Goal: Task Accomplishment & Management: Use online tool/utility

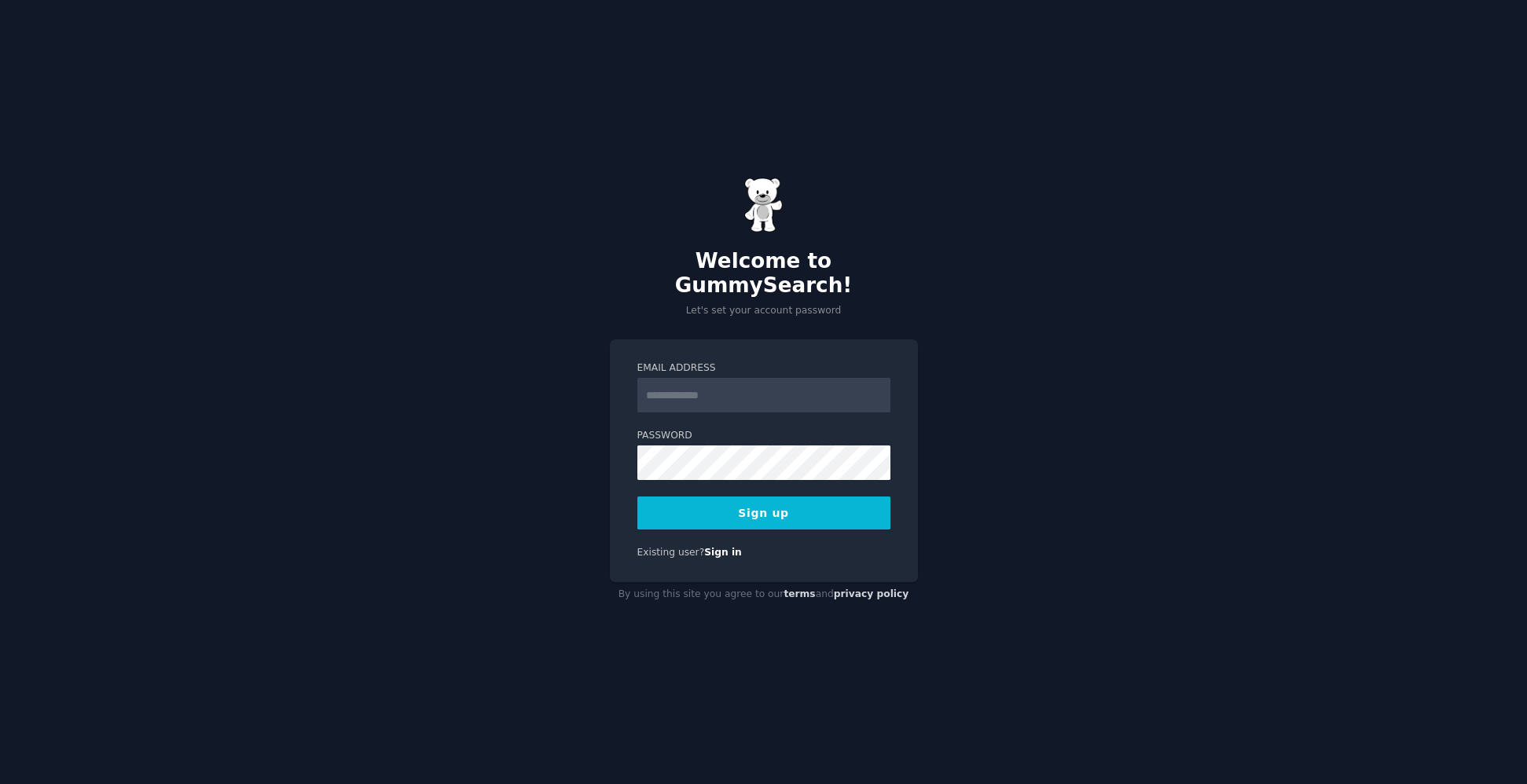
click at [743, 379] on input "Email Address" at bounding box center [763, 394] width 253 height 34
type input "**********"
click at [750, 496] on button "Sign up" at bounding box center [763, 513] width 253 height 33
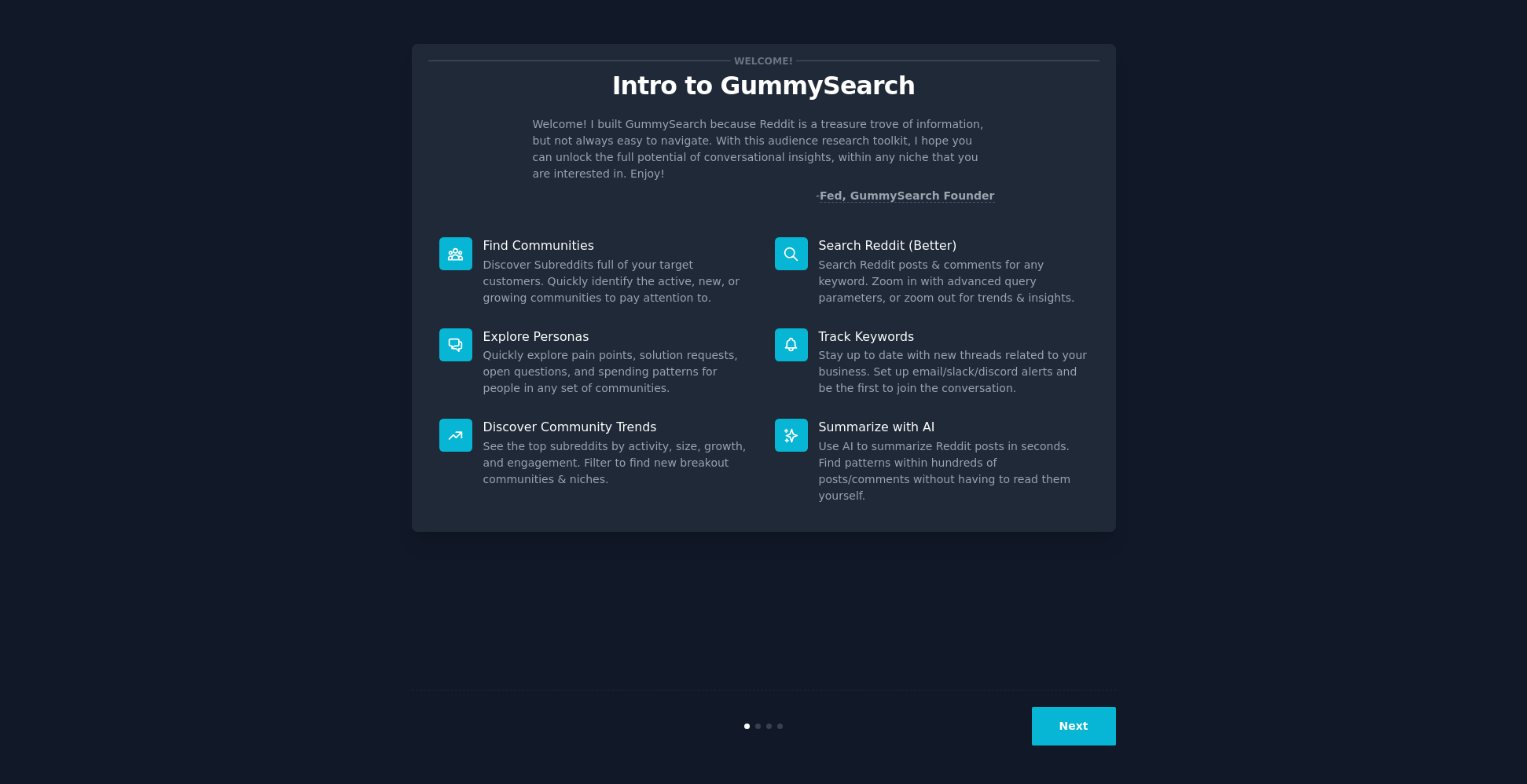
click at [1100, 729] on button "Next" at bounding box center [1074, 725] width 84 height 38
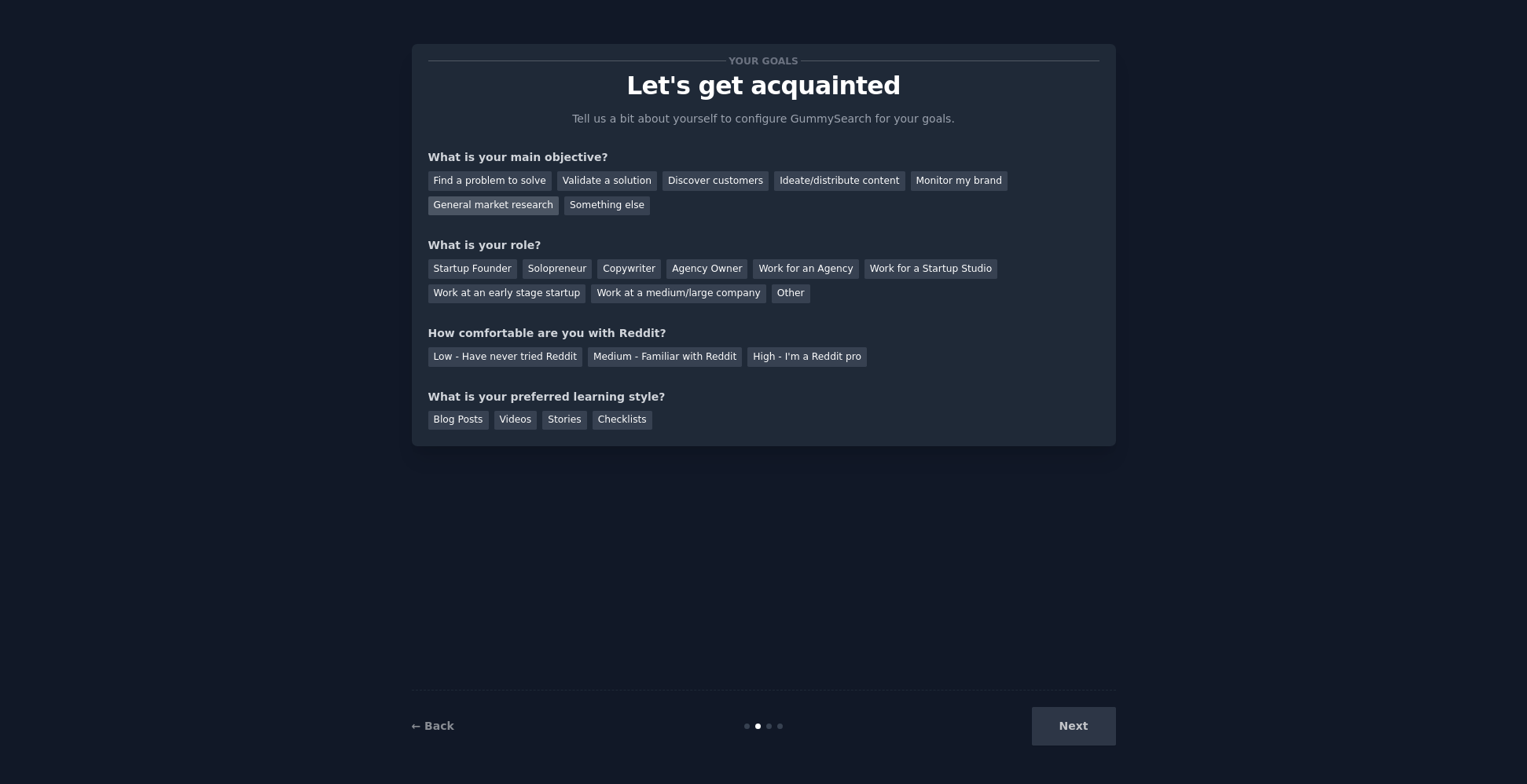
click at [461, 212] on div "General market research" at bounding box center [494, 206] width 132 height 20
click at [927, 179] on div "Monitor my brand" at bounding box center [959, 181] width 97 height 20
click at [785, 182] on div "Ideate/distribute content" at bounding box center [839, 181] width 131 height 20
click at [965, 179] on div "Monitor my brand" at bounding box center [959, 181] width 97 height 20
click at [439, 273] on div "Startup Founder" at bounding box center [472, 269] width 89 height 20
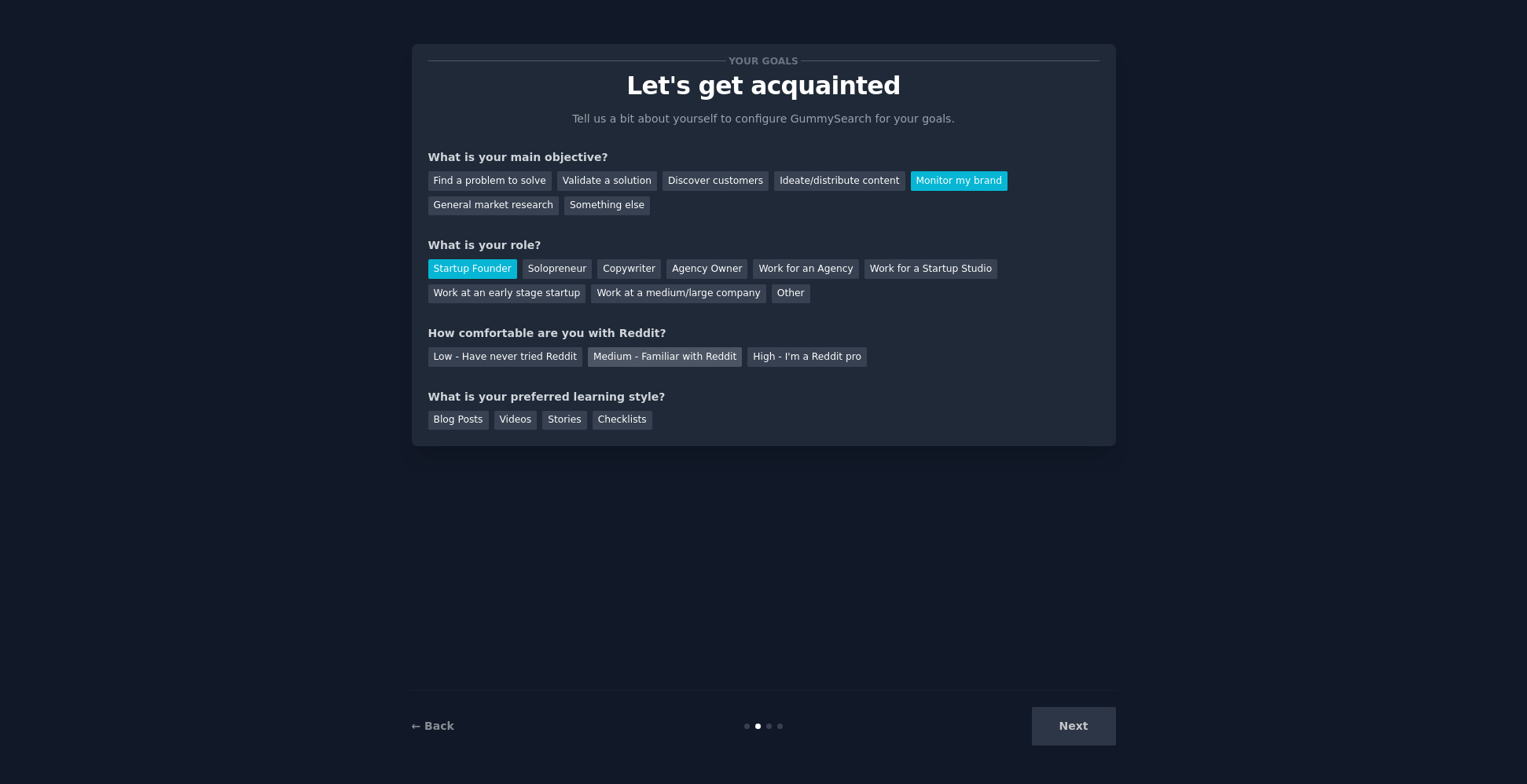
click at [671, 357] on div "Medium - Familiar with Reddit" at bounding box center [665, 357] width 154 height 20
click at [440, 421] on div "Blog Posts" at bounding box center [459, 420] width 60 height 20
click at [1046, 728] on button "Next" at bounding box center [1074, 725] width 84 height 38
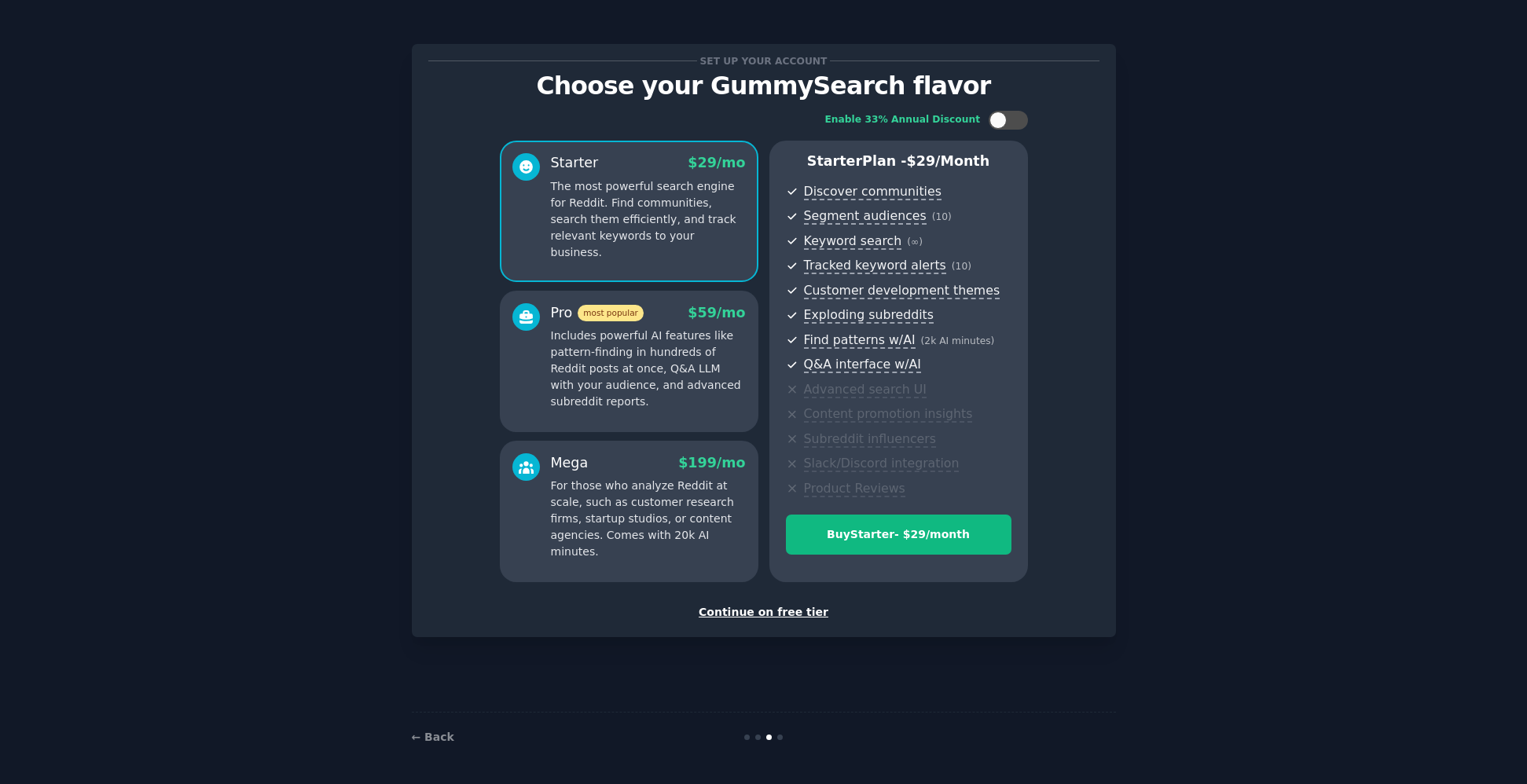
click at [743, 608] on div "Continue on free tier" at bounding box center [764, 611] width 671 height 17
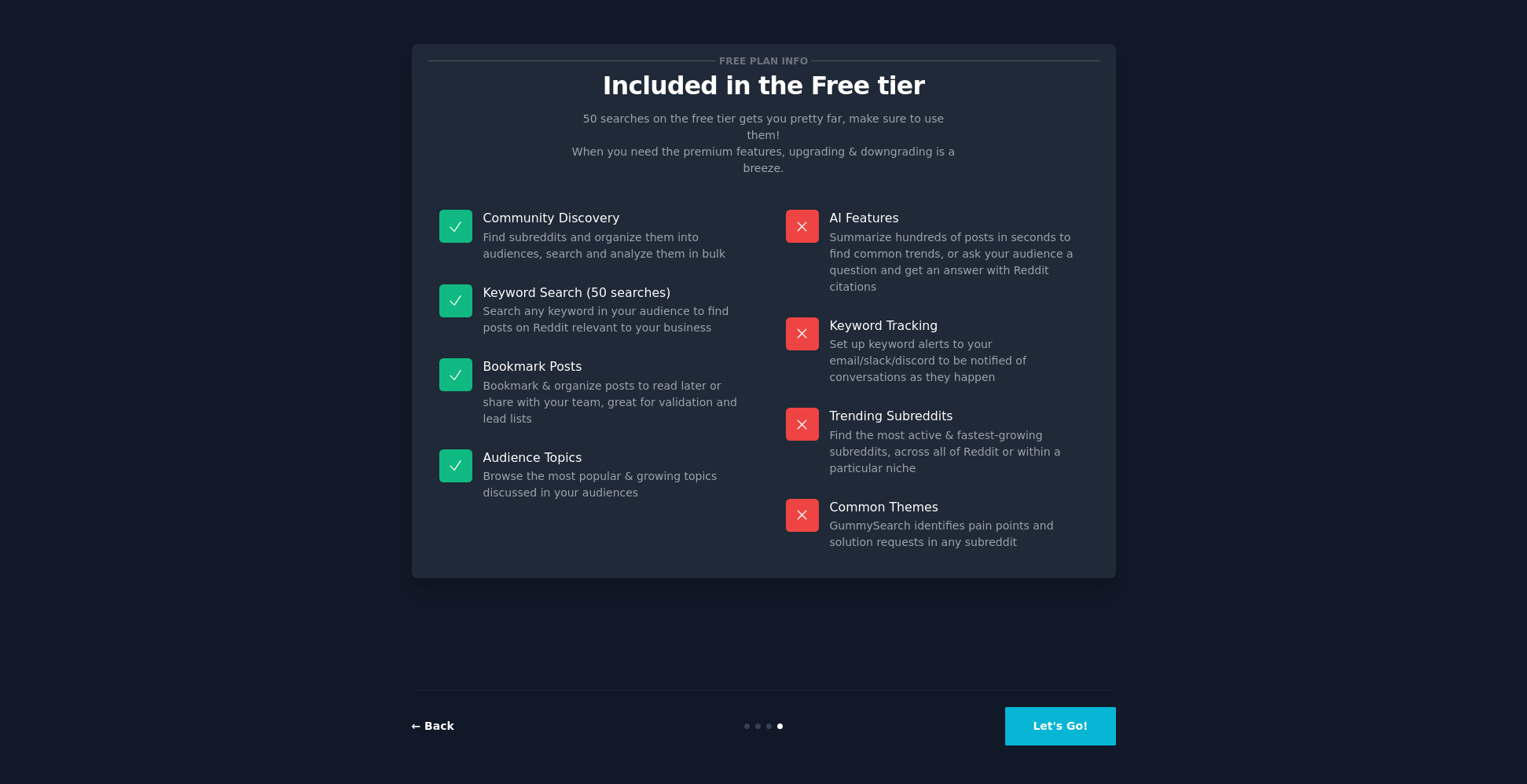
click at [439, 730] on link "← Back" at bounding box center [432, 725] width 42 height 13
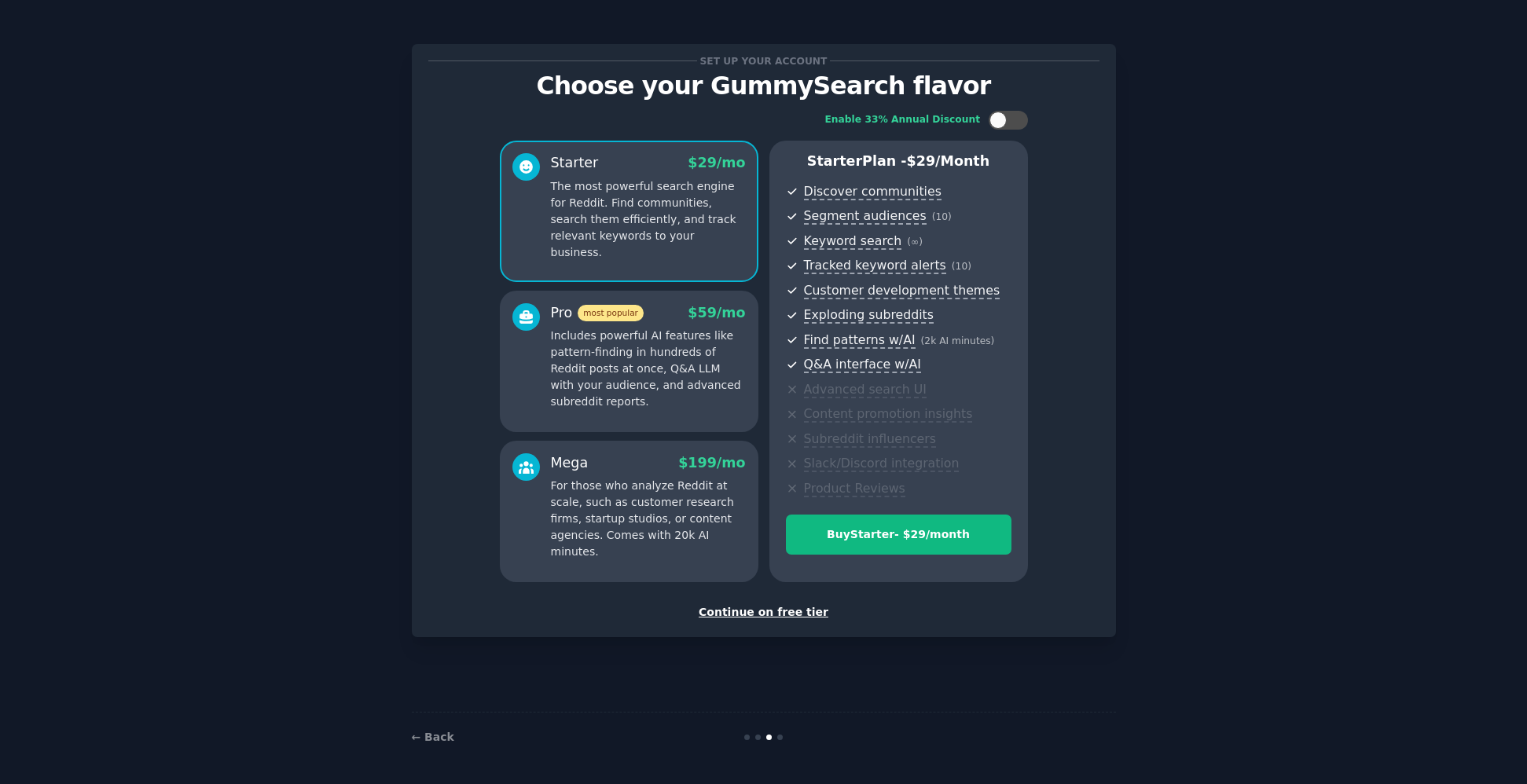
click at [601, 375] on p "Includes powerful AI features like pattern-finding in hundreds of Reddit posts …" at bounding box center [649, 369] width 195 height 83
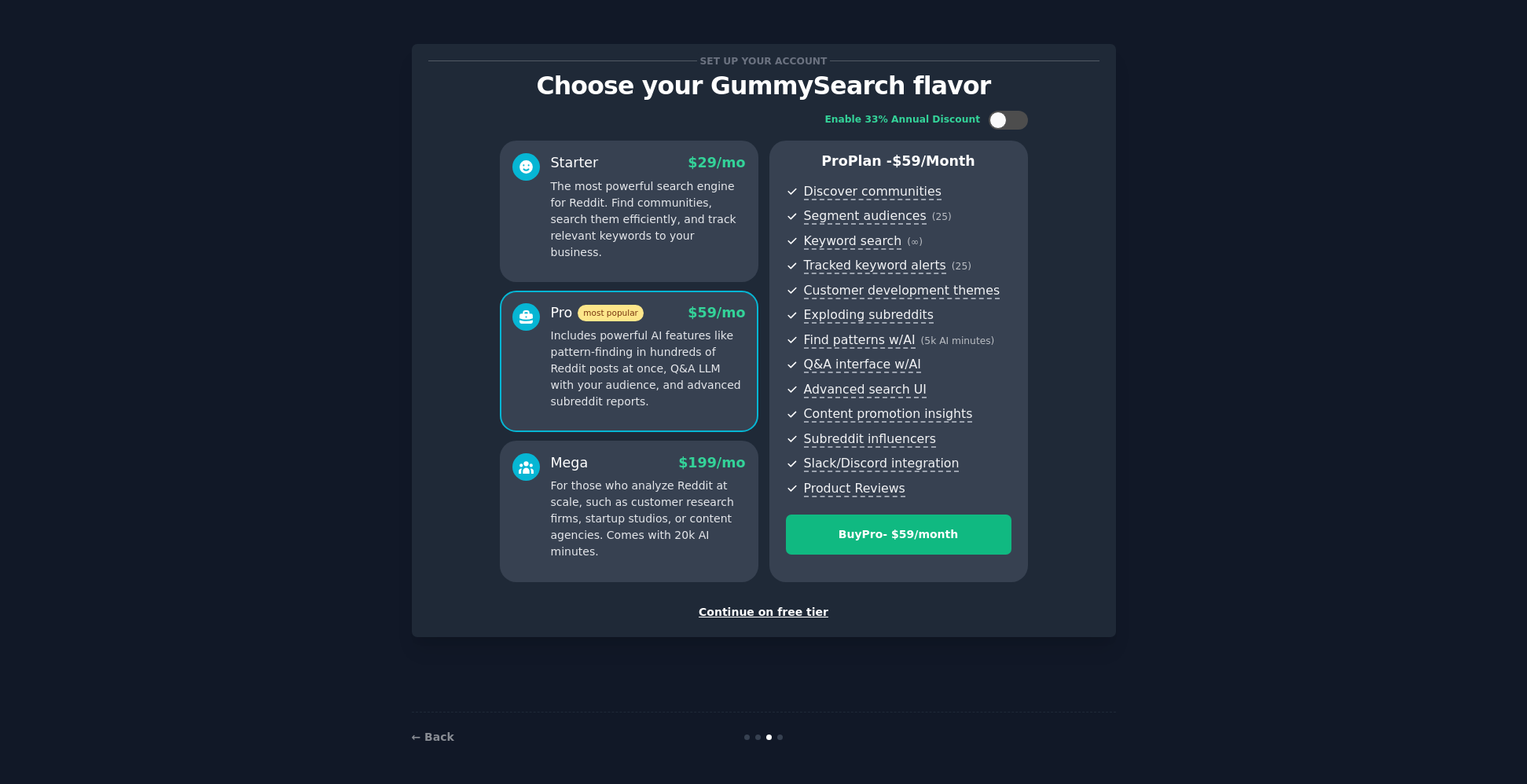
click at [581, 203] on p "The most powerful search engine for Reddit. Find communities, search them effic…" at bounding box center [649, 219] width 195 height 83
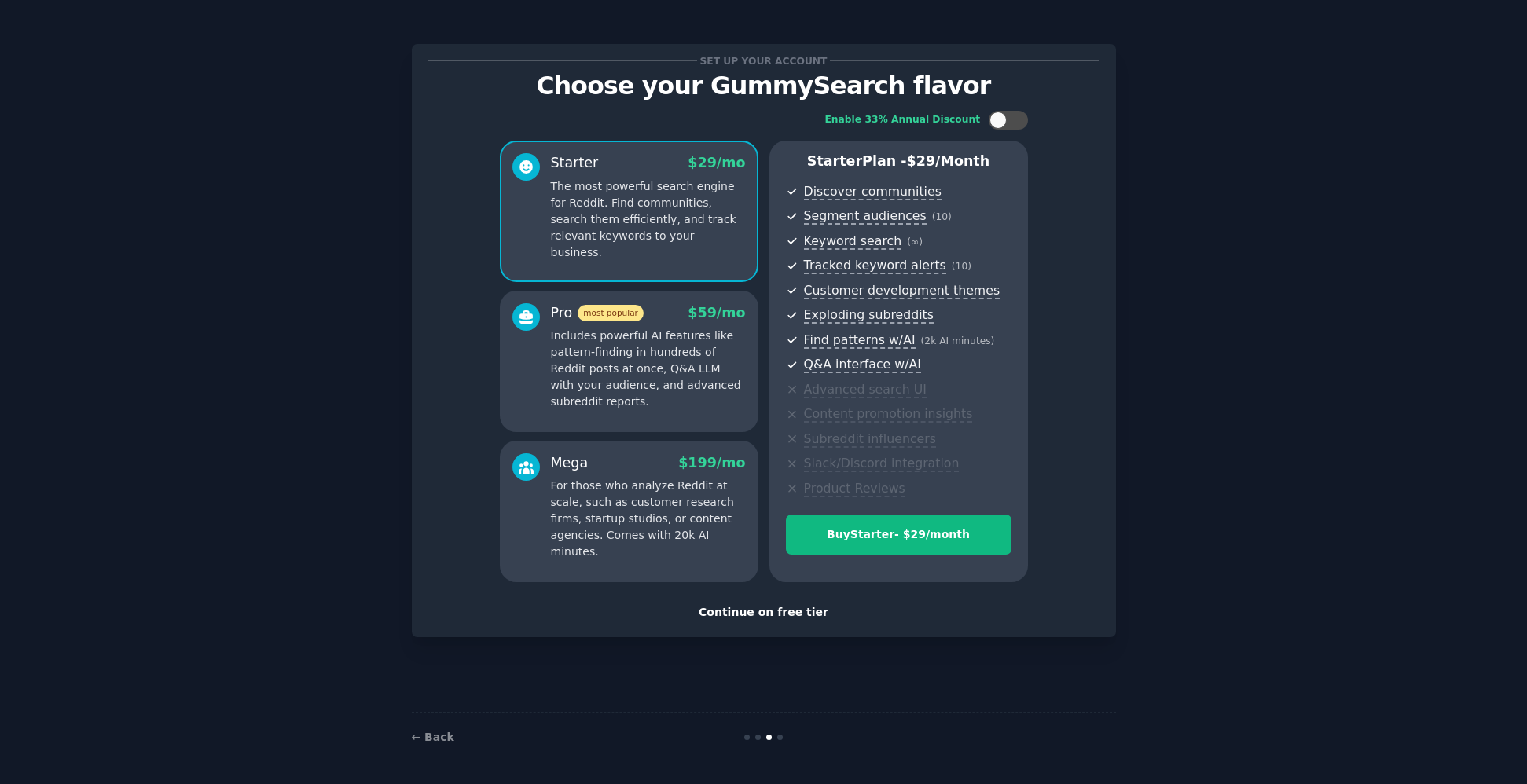
click at [766, 616] on div "Continue on free tier" at bounding box center [764, 611] width 671 height 17
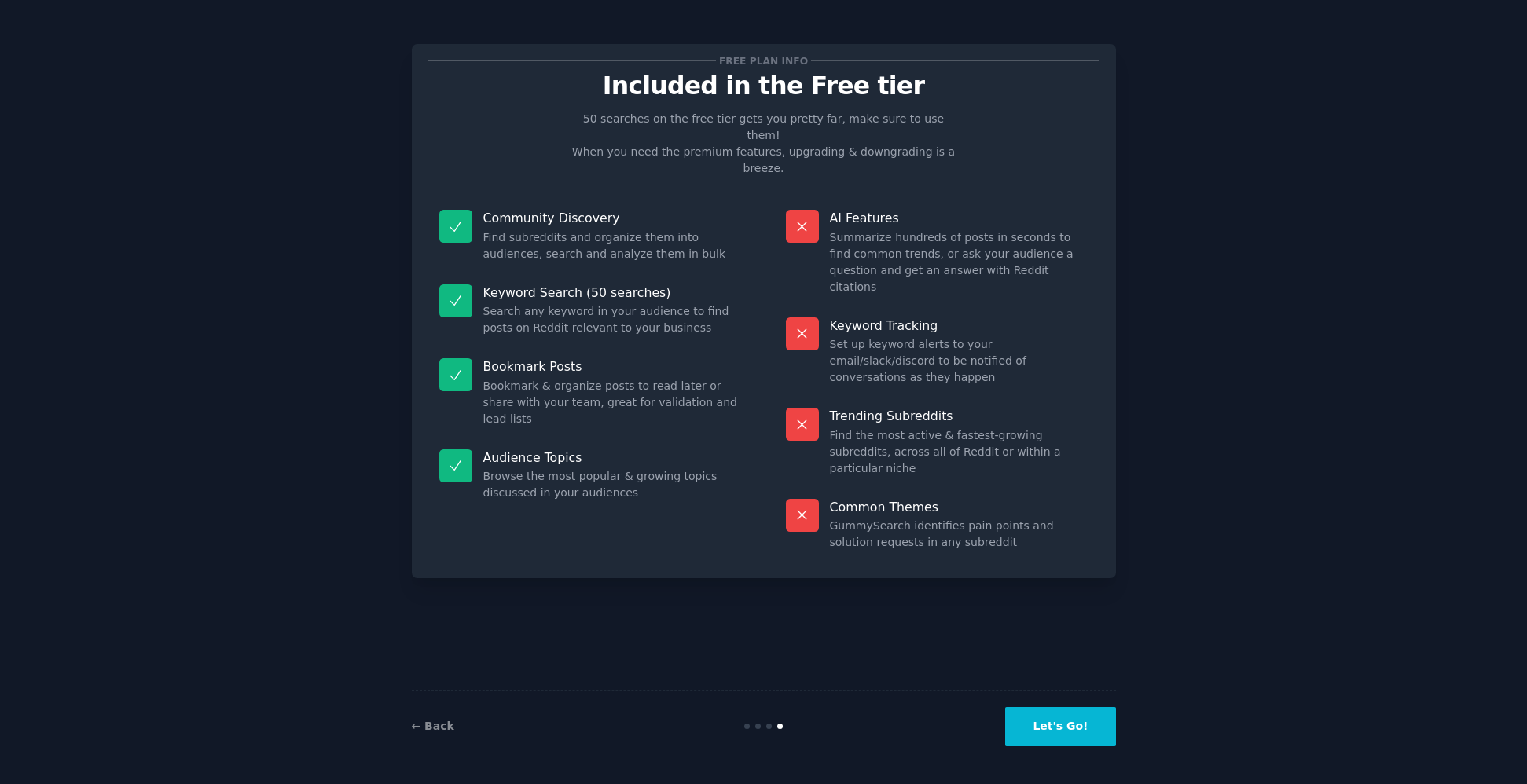
click at [1081, 733] on button "Let's Go!" at bounding box center [1060, 725] width 110 height 38
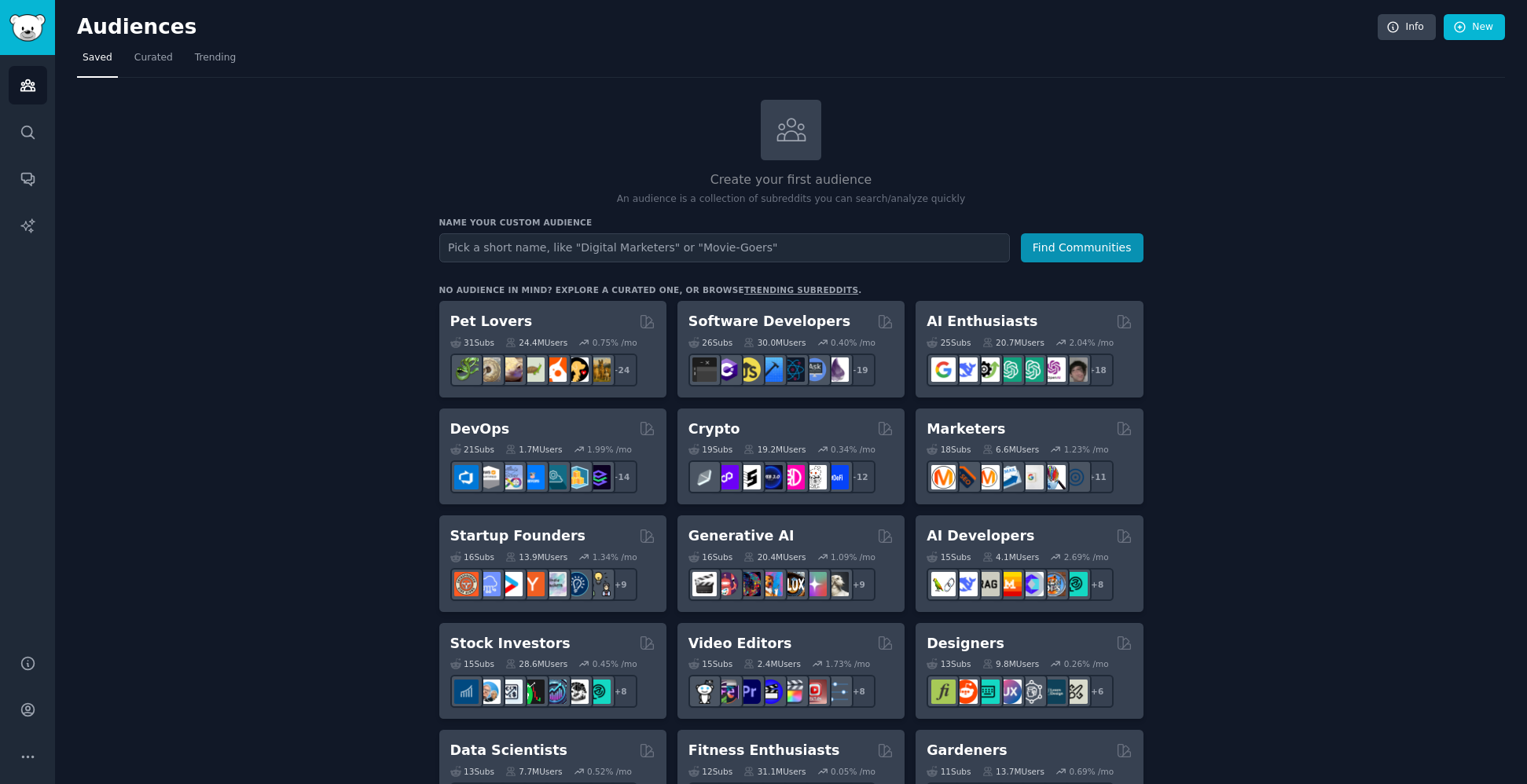
click at [560, 248] on input "text" at bounding box center [724, 248] width 571 height 29
type input "Mejuri"
click at [1077, 247] on button "Find Communities" at bounding box center [1082, 248] width 123 height 29
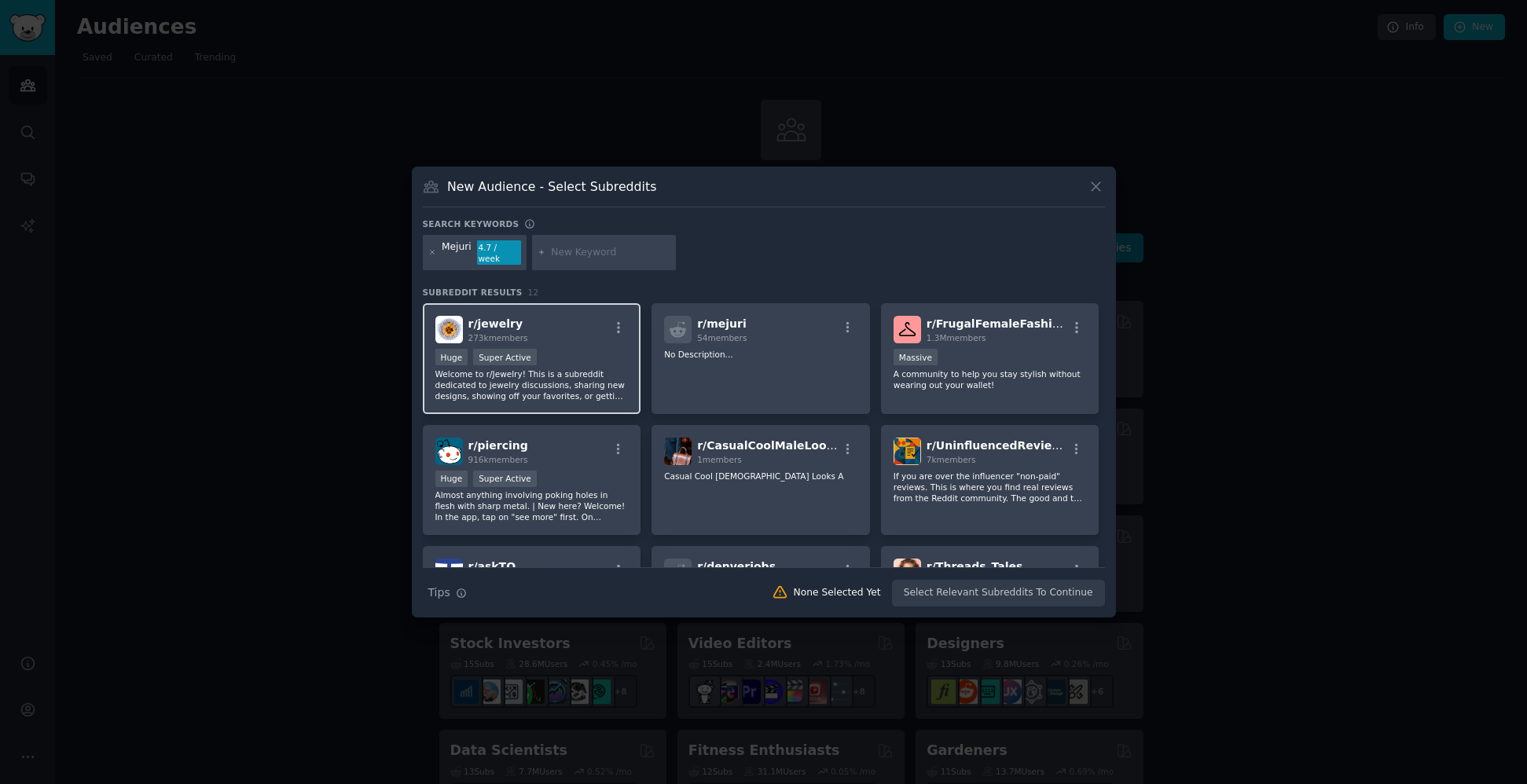
click at [577, 327] on div "r/ jewelry 273k members" at bounding box center [532, 330] width 193 height 27
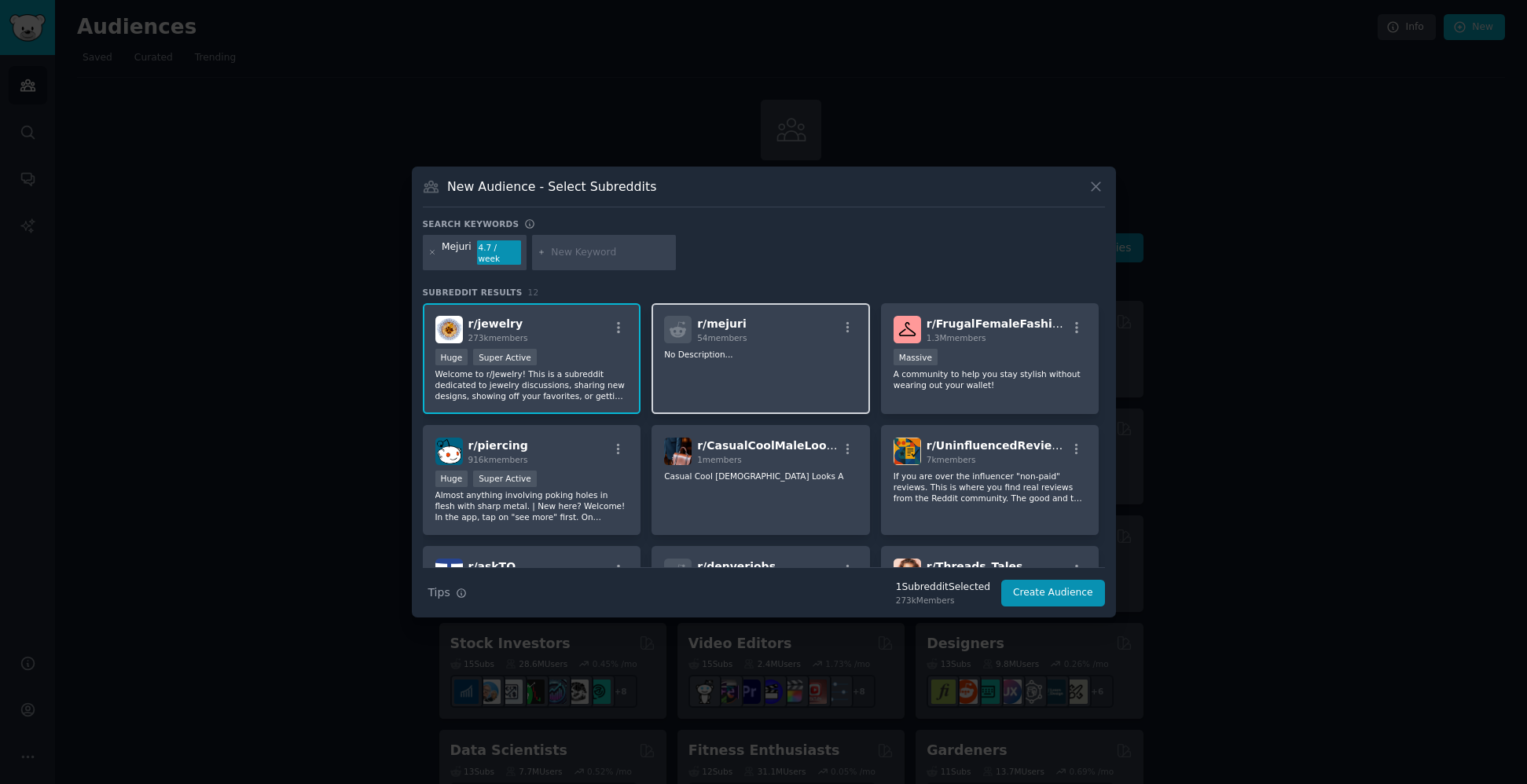
click at [795, 337] on div "r/ mejuri 54 members No Description..." at bounding box center [761, 359] width 219 height 111
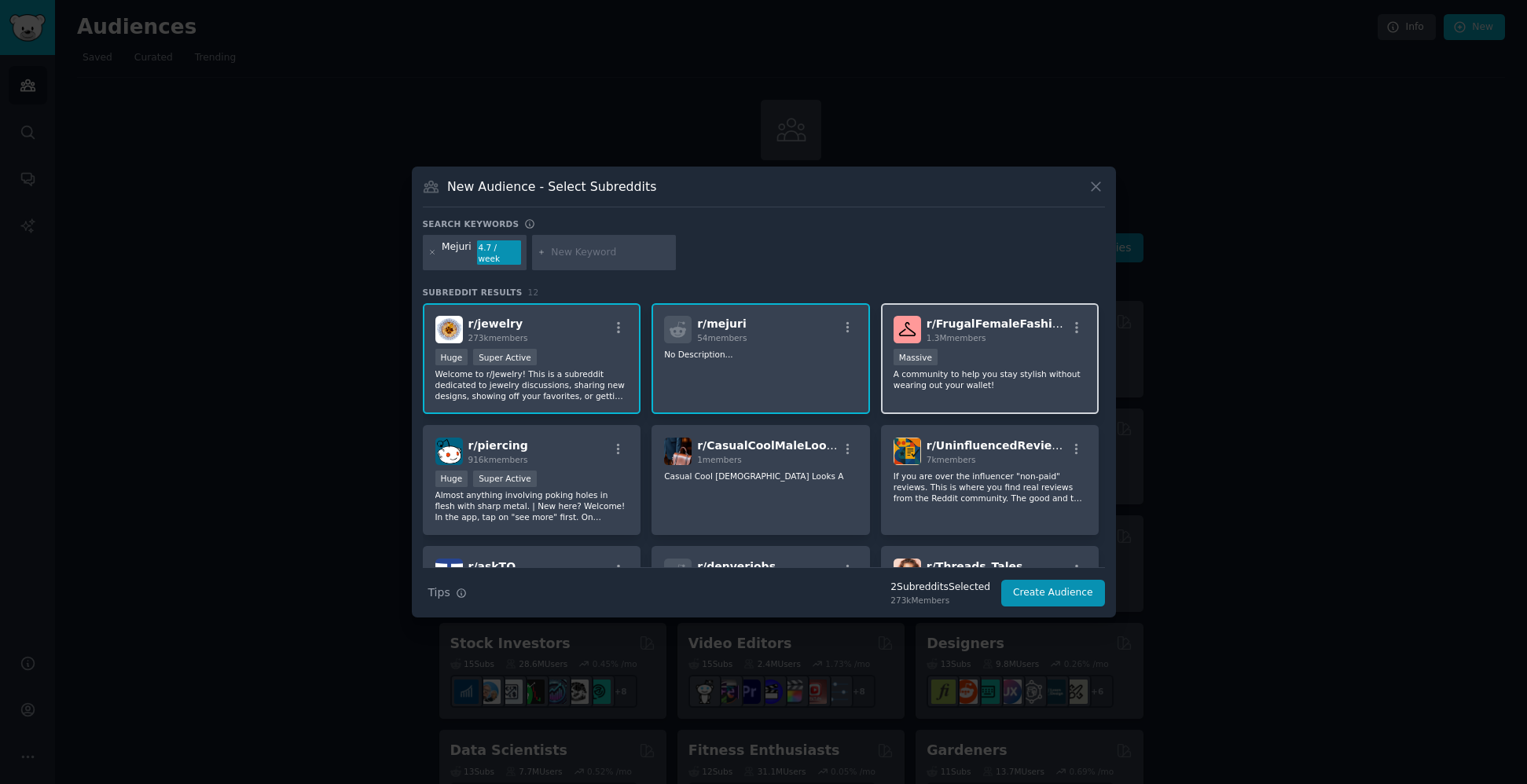
click at [1025, 349] on div "Massive" at bounding box center [990, 359] width 193 height 20
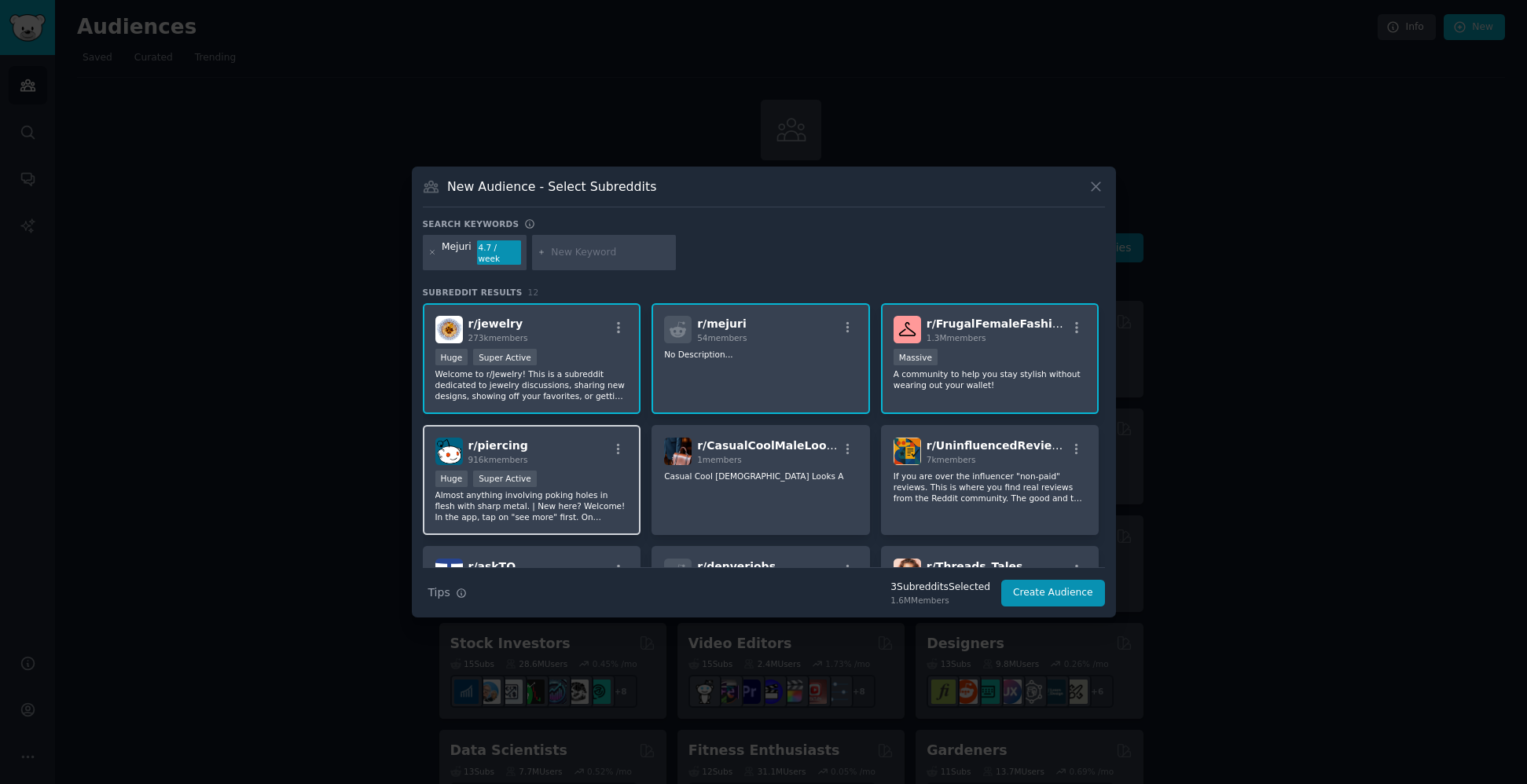
click at [582, 471] on div "Huge Super Active" at bounding box center [532, 480] width 193 height 20
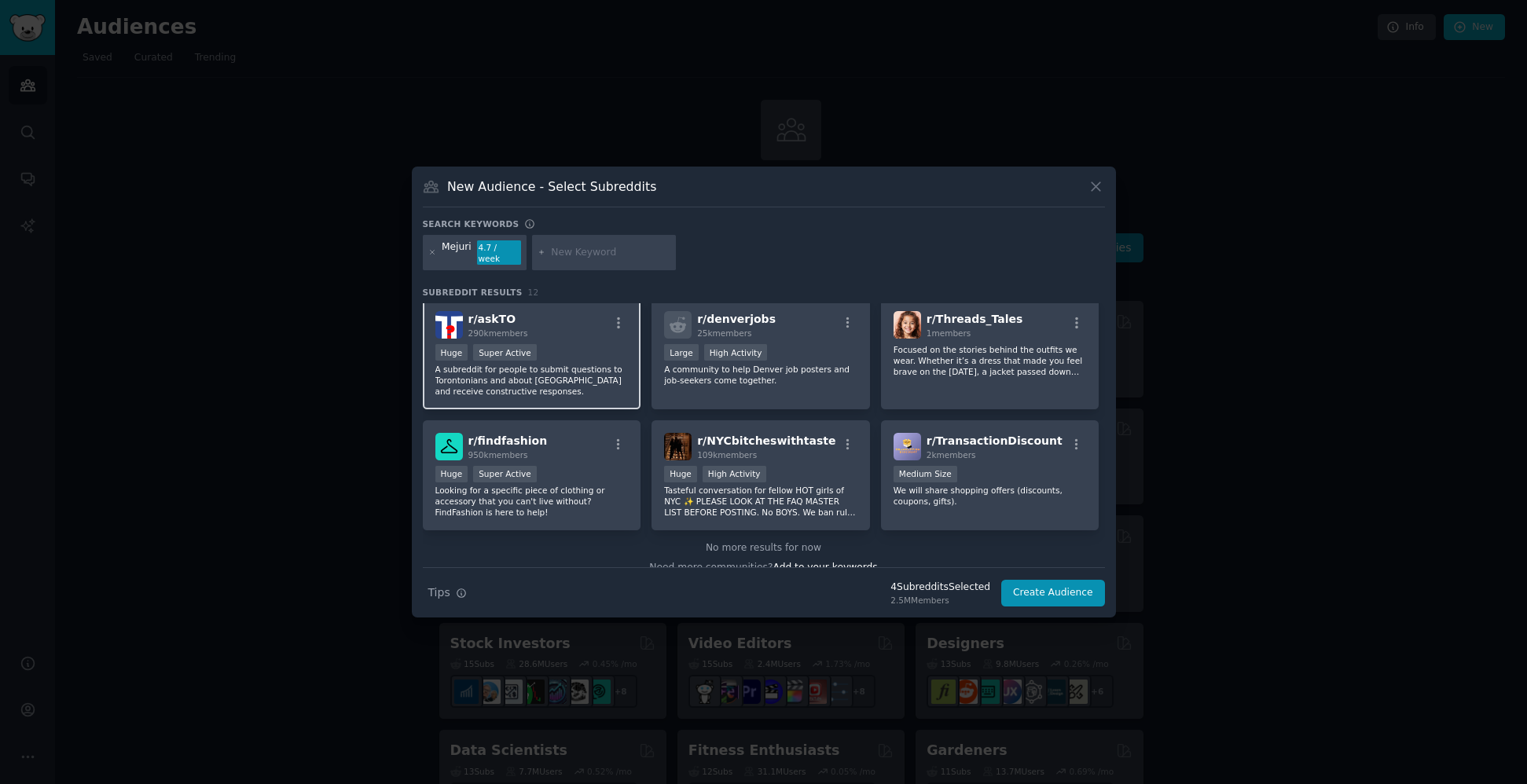
scroll to position [265, 0]
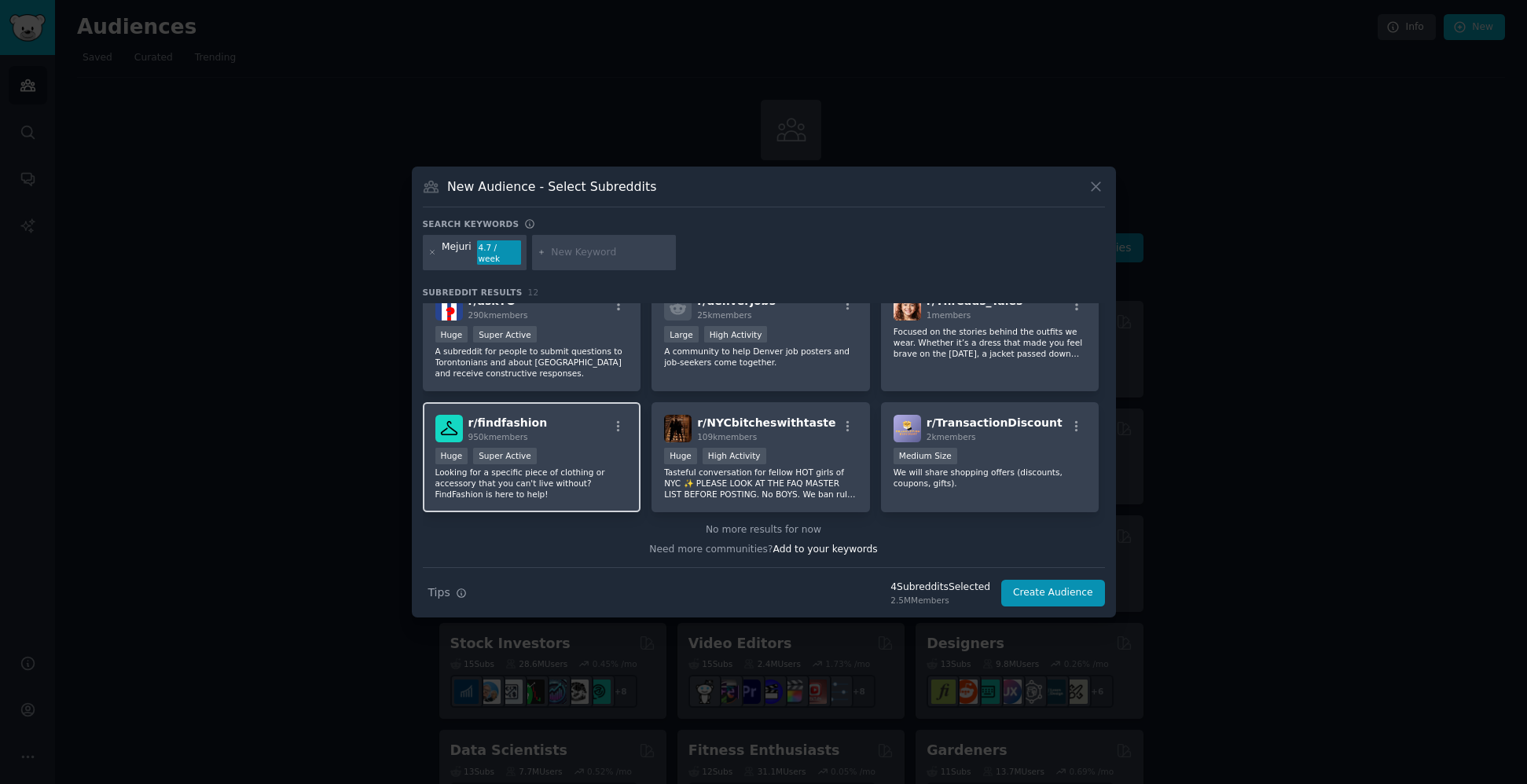
click at [628, 479] on div "r/ findfashion 950k members Huge Super Active Looking for a specific piece of c…" at bounding box center [532, 457] width 219 height 111
click at [834, 479] on p "Tasteful conversation for fellow HOT girls of NYC ✨ PLEASE LOOK AT THE FAQ MAST…" at bounding box center [761, 483] width 193 height 33
click at [577, 256] on input "text" at bounding box center [611, 253] width 119 height 14
type input "jewelry"
click at [539, 252] on icon at bounding box center [542, 253] width 9 height 9
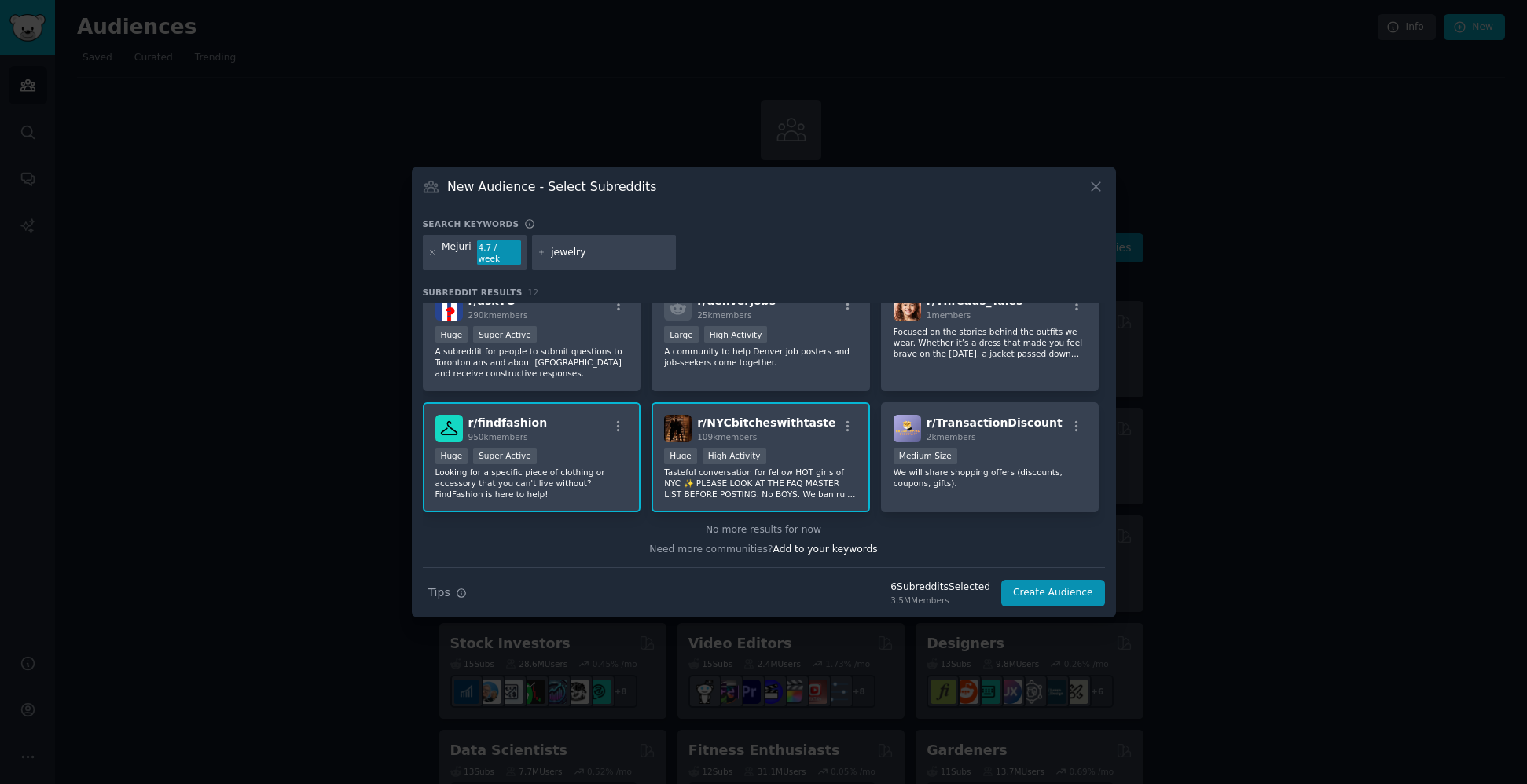
click at [649, 253] on input "jewelry" at bounding box center [611, 253] width 119 height 14
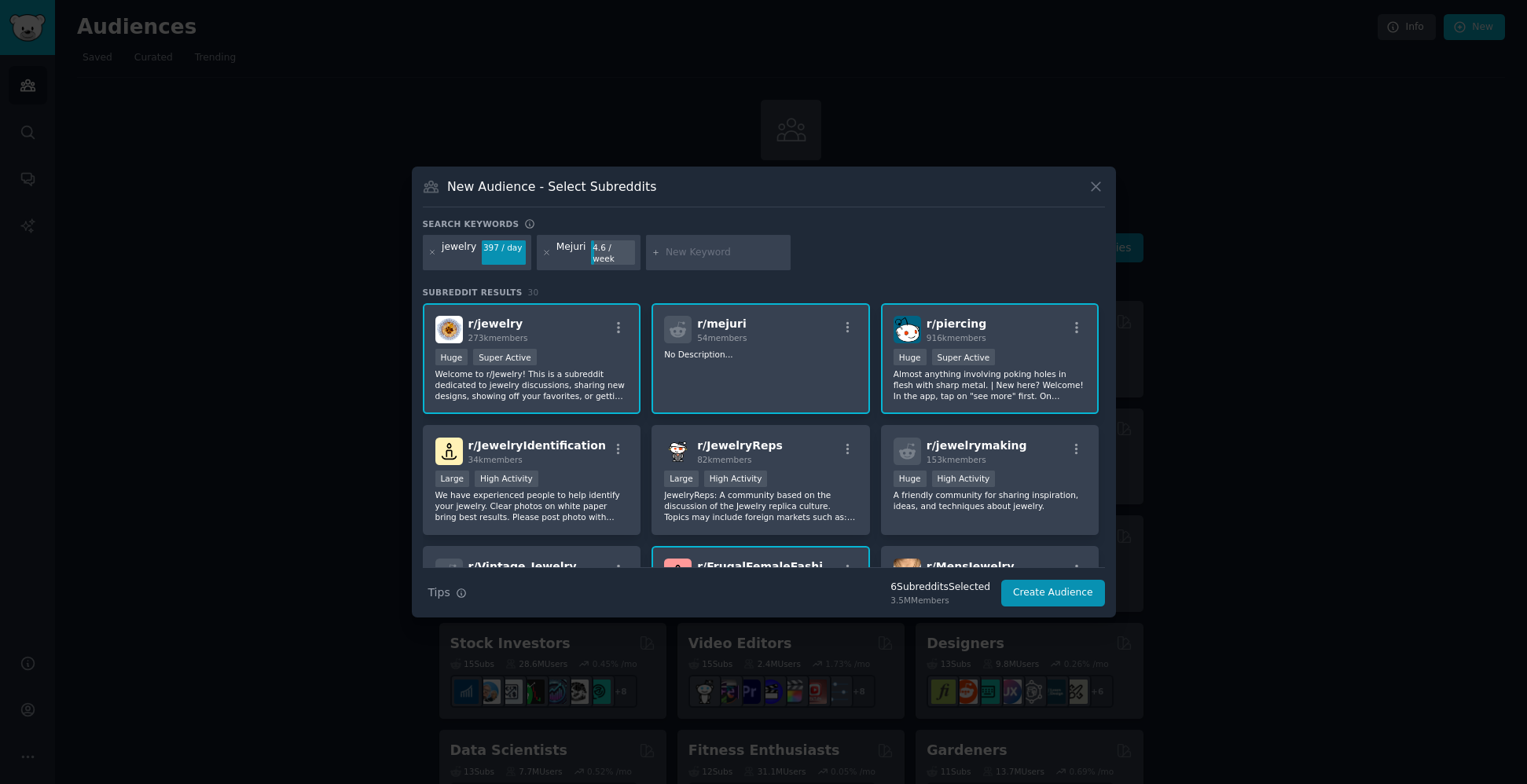
scroll to position [60, 0]
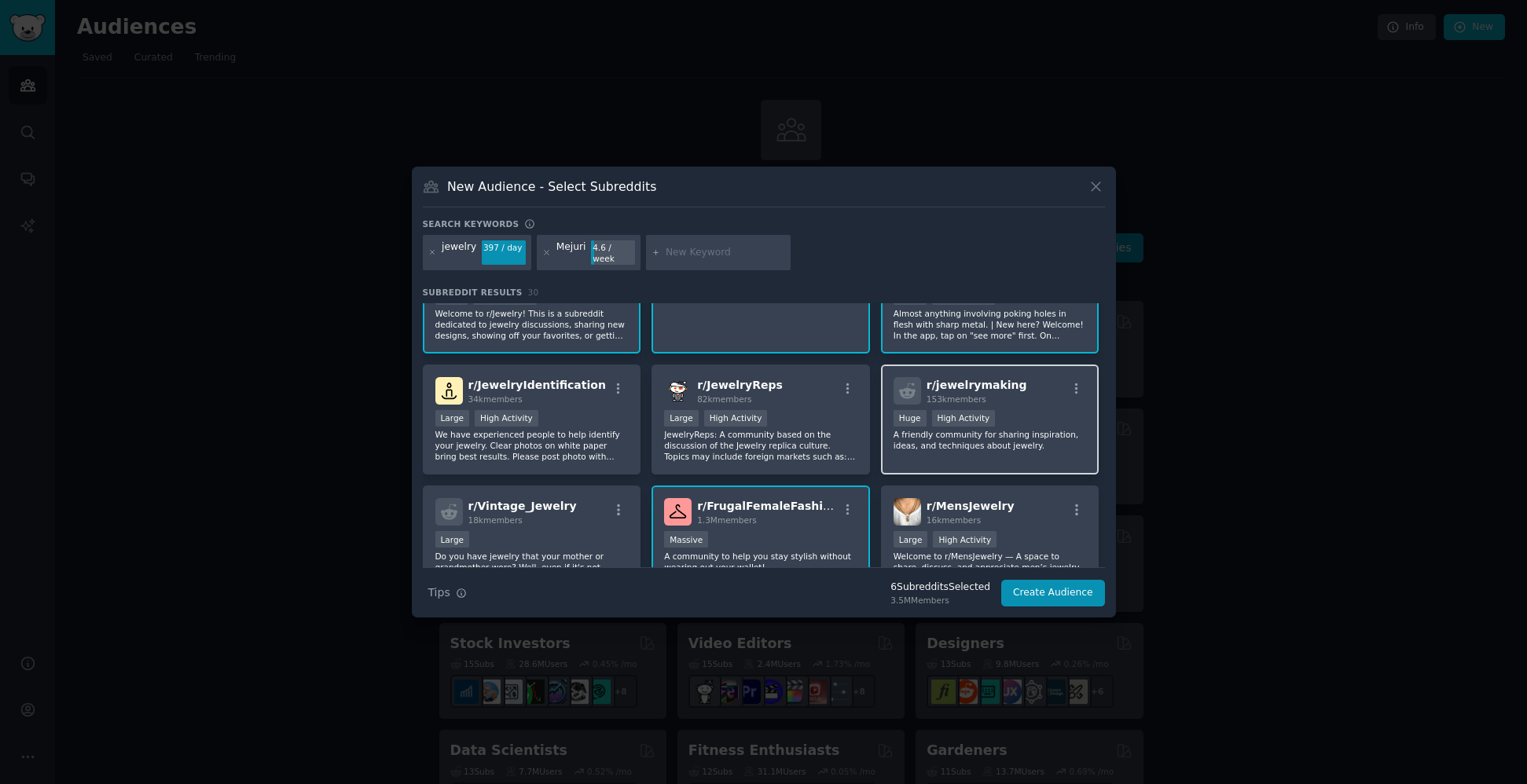
click at [1059, 430] on p "A friendly community for sharing inspiration, ideas, and techniques about jewel…" at bounding box center [990, 440] width 193 height 22
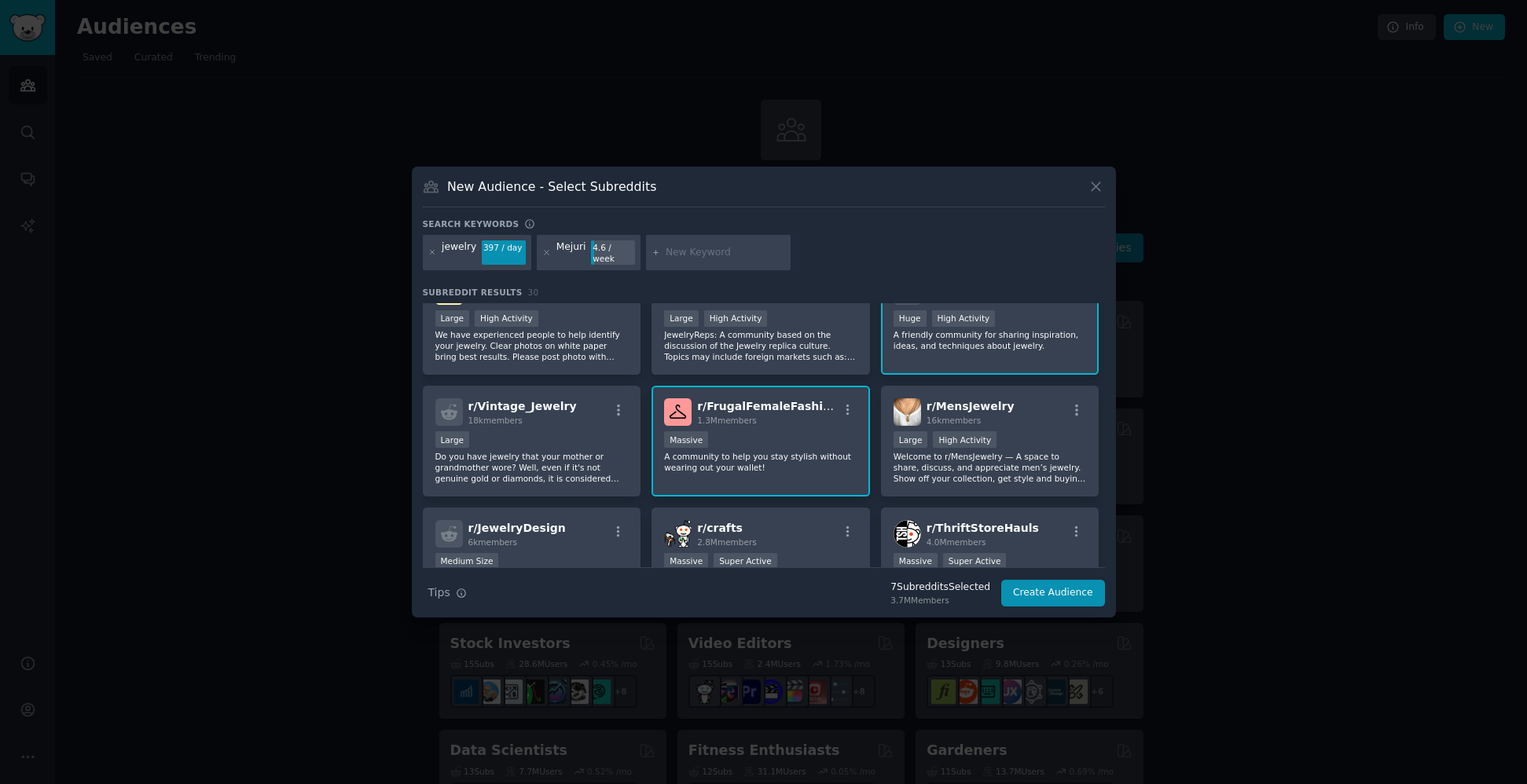
scroll to position [173, 0]
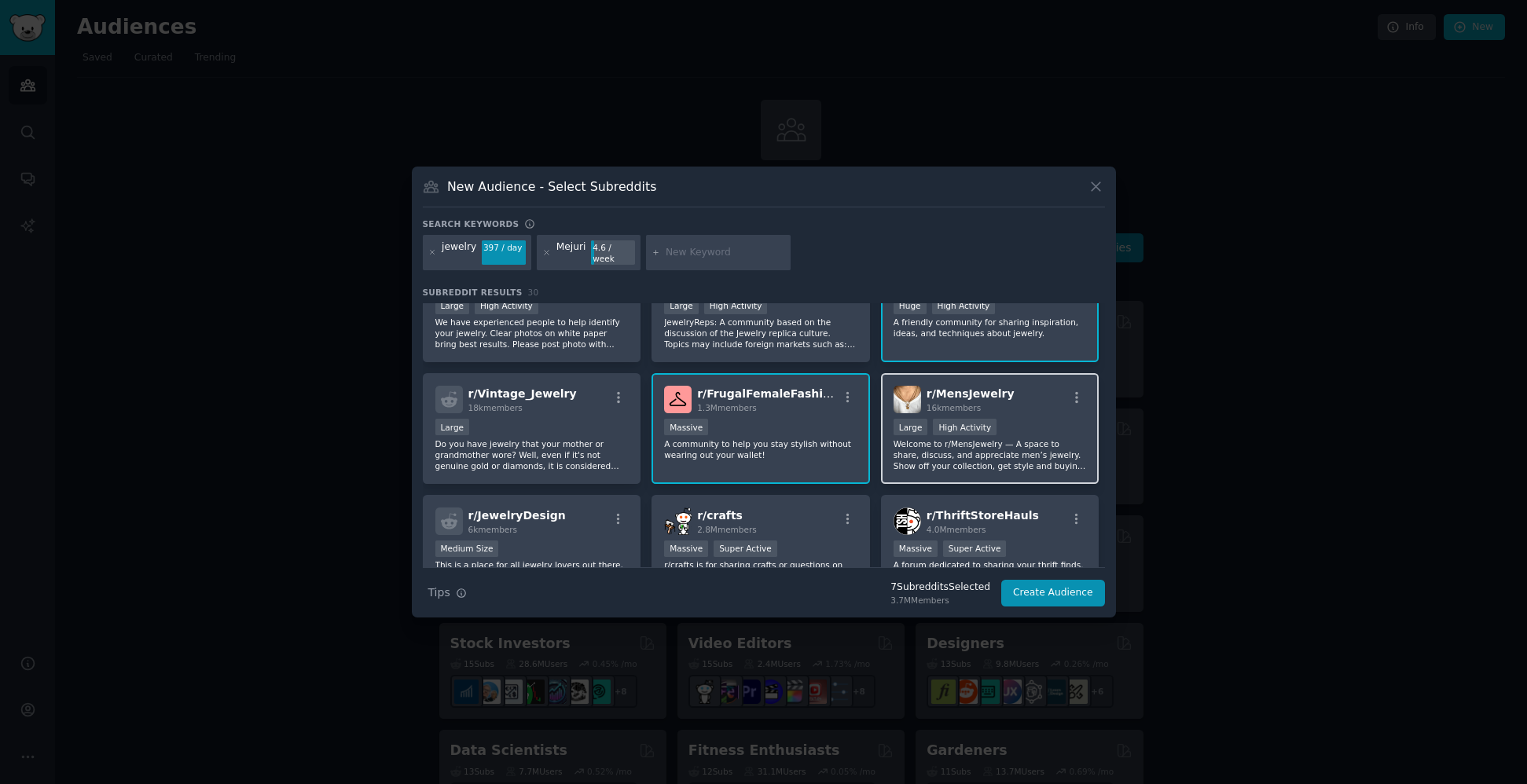
click at [935, 453] on p "Welcome to r/MensJewelry — A space to share, discuss, and appreciate men’s jewe…" at bounding box center [990, 454] width 193 height 33
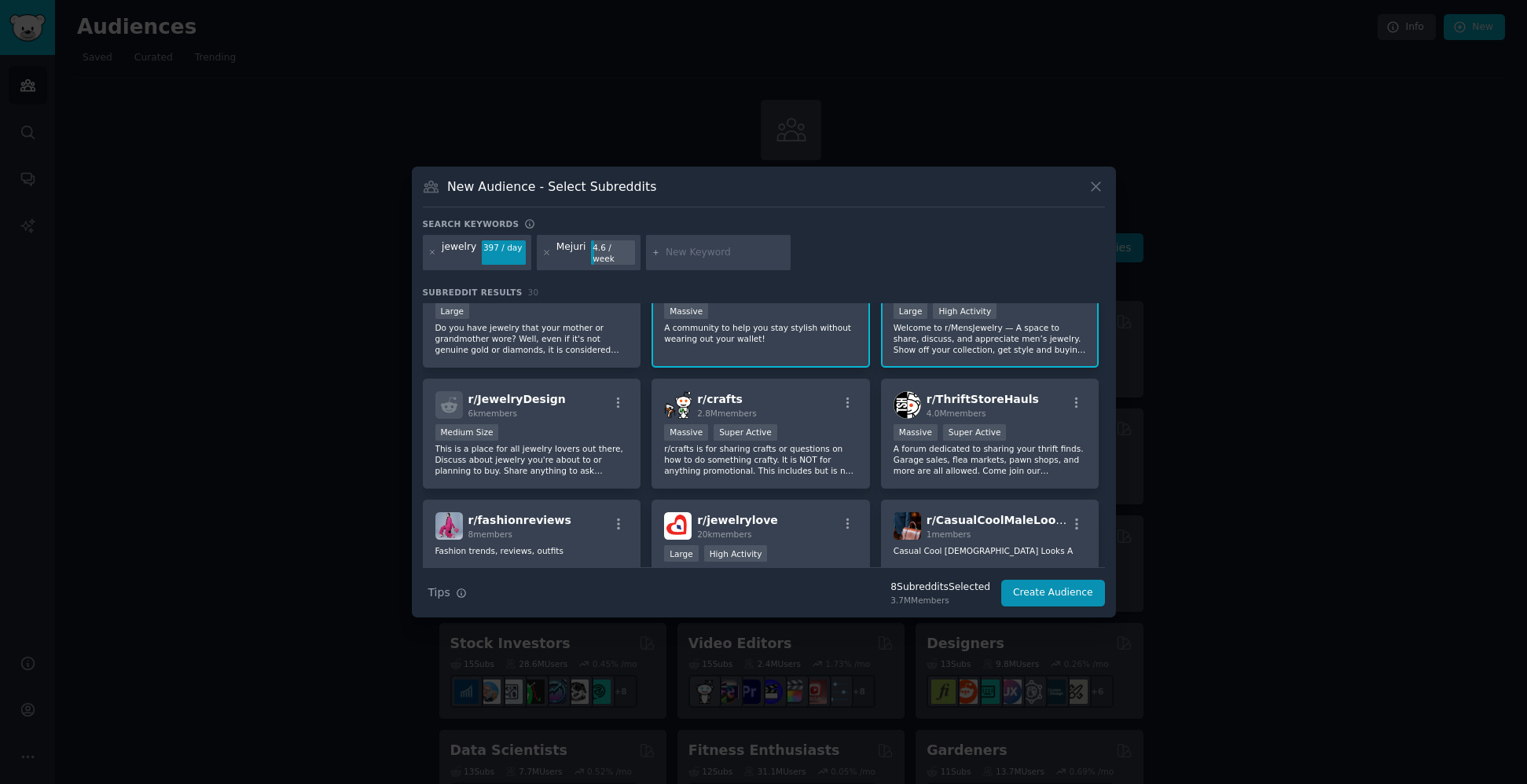
scroll to position [291, 0]
drag, startPoint x: 582, startPoint y: 450, endPoint x: 596, endPoint y: 451, distance: 14.0
click at [582, 450] on p "This is a place for all jewelry lovers out there, Discuss about jewelry you're …" at bounding box center [532, 458] width 193 height 33
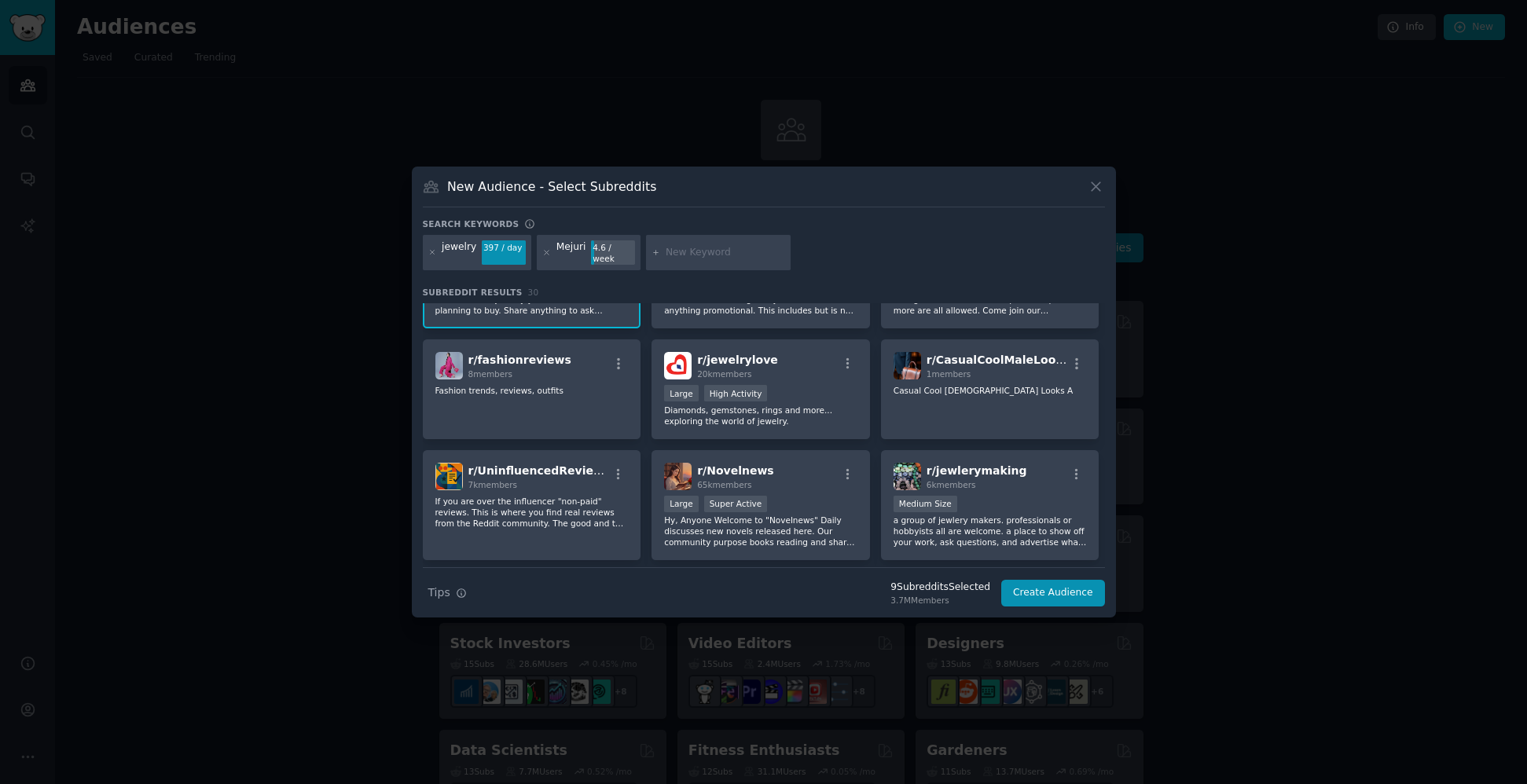
scroll to position [451, 0]
click at [825, 411] on p "Diamonds, gemstones, rings and more... exploring the world of jewelry." at bounding box center [761, 412] width 193 height 22
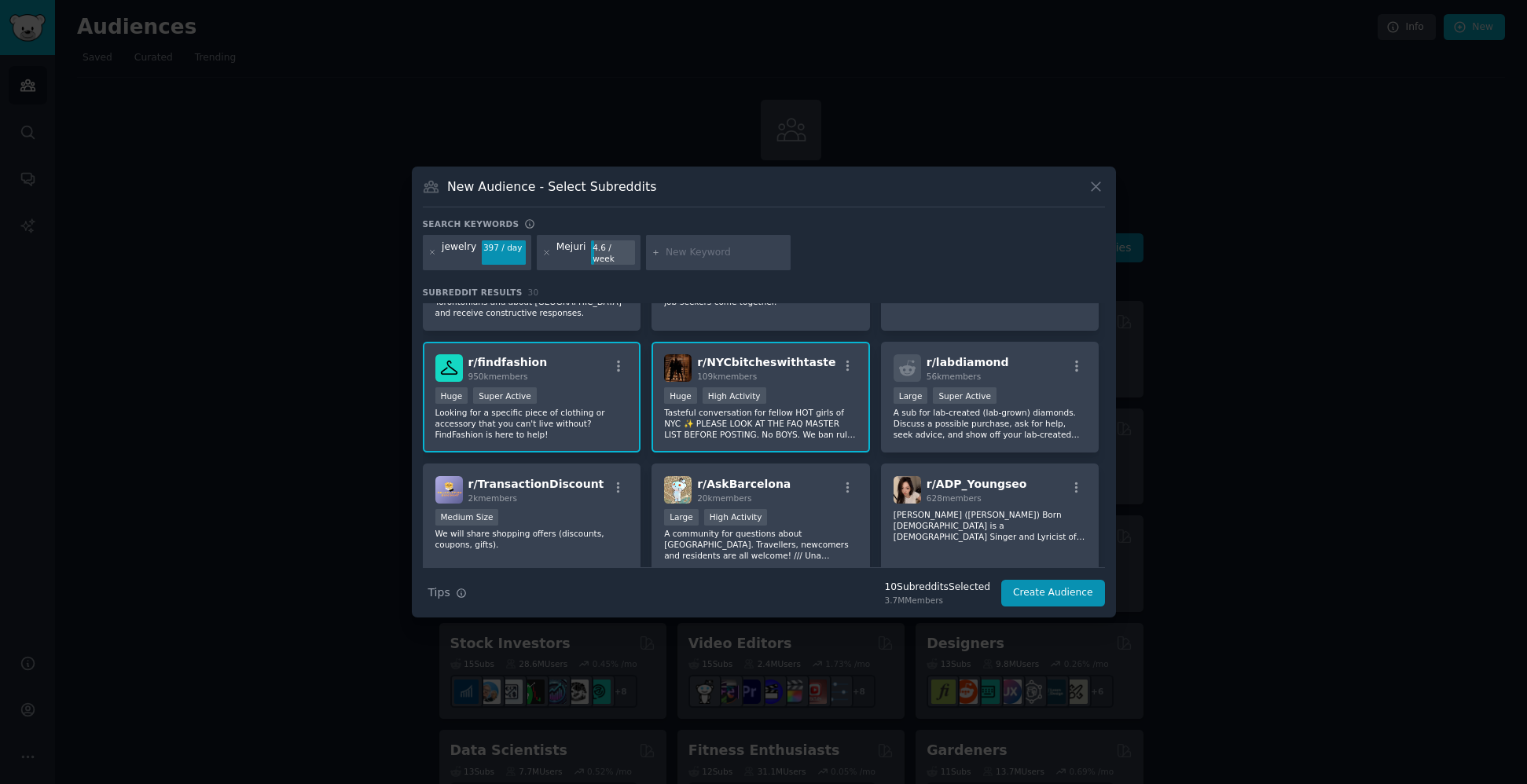
scroll to position [944, 0]
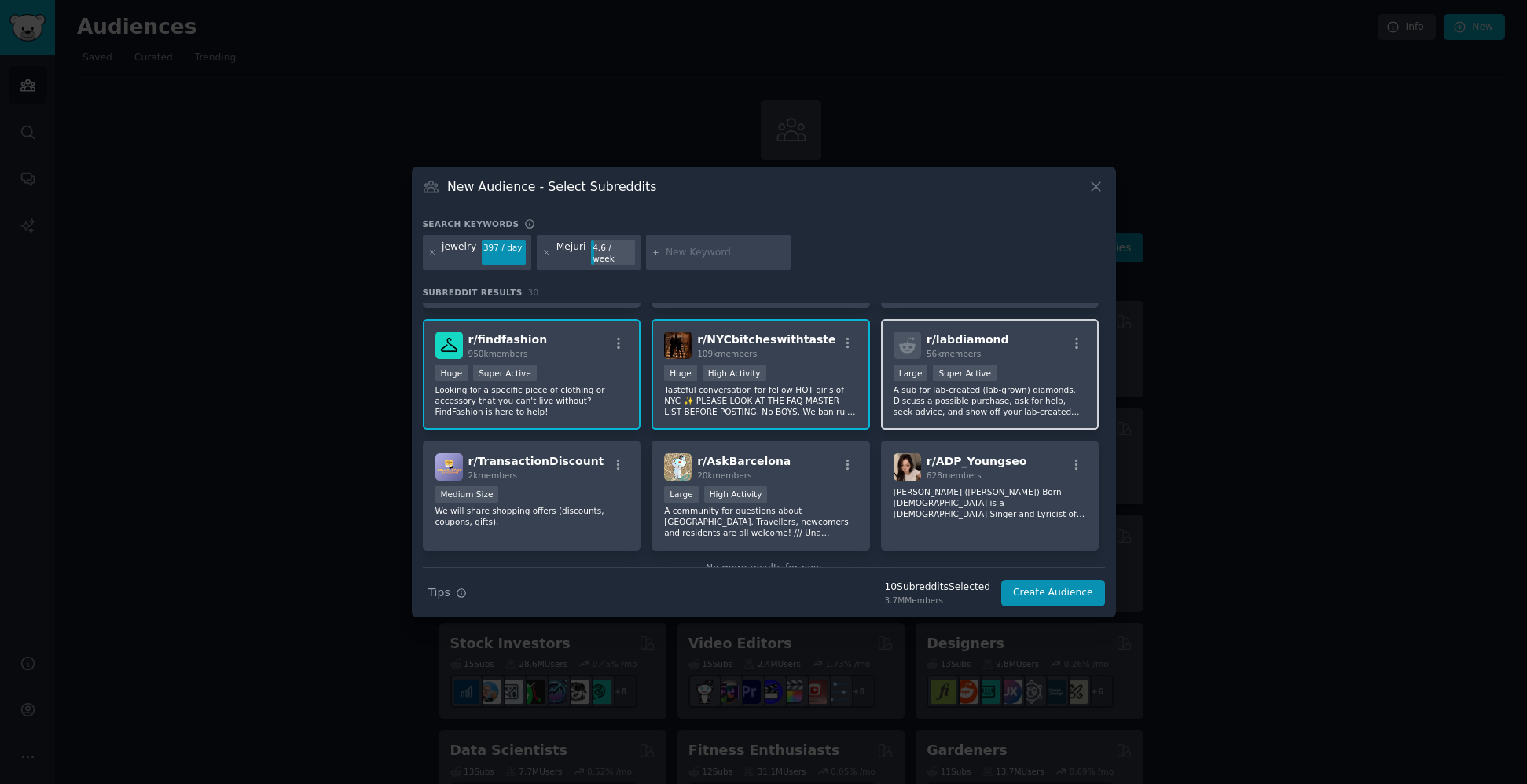
click at [1025, 385] on p "A sub for lab-created (lab-grown) diamonds. Discuss a possible purchase, ask fo…" at bounding box center [990, 401] width 193 height 33
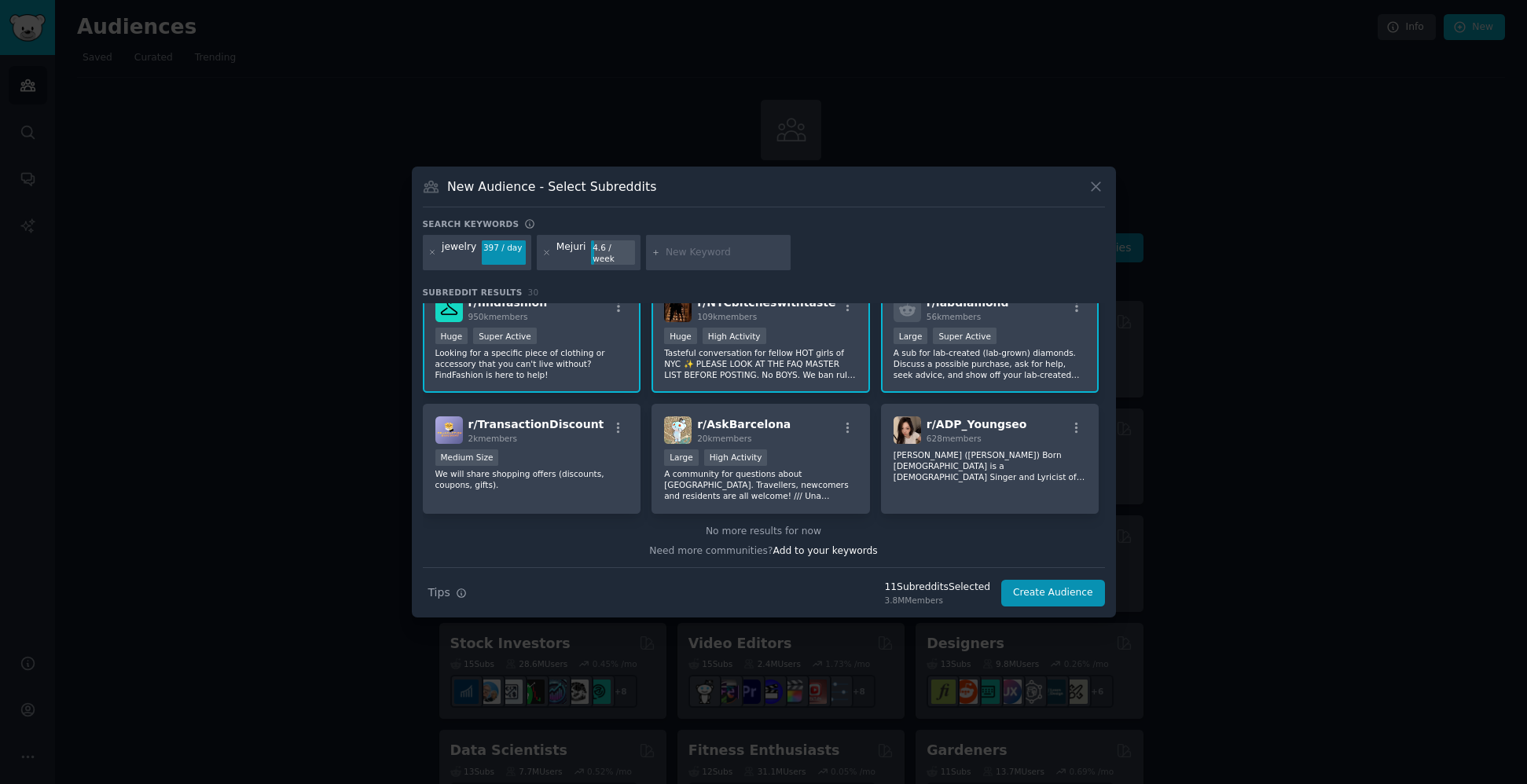
scroll to position [983, 0]
click at [1057, 588] on button "Create Audience" at bounding box center [1053, 592] width 103 height 26
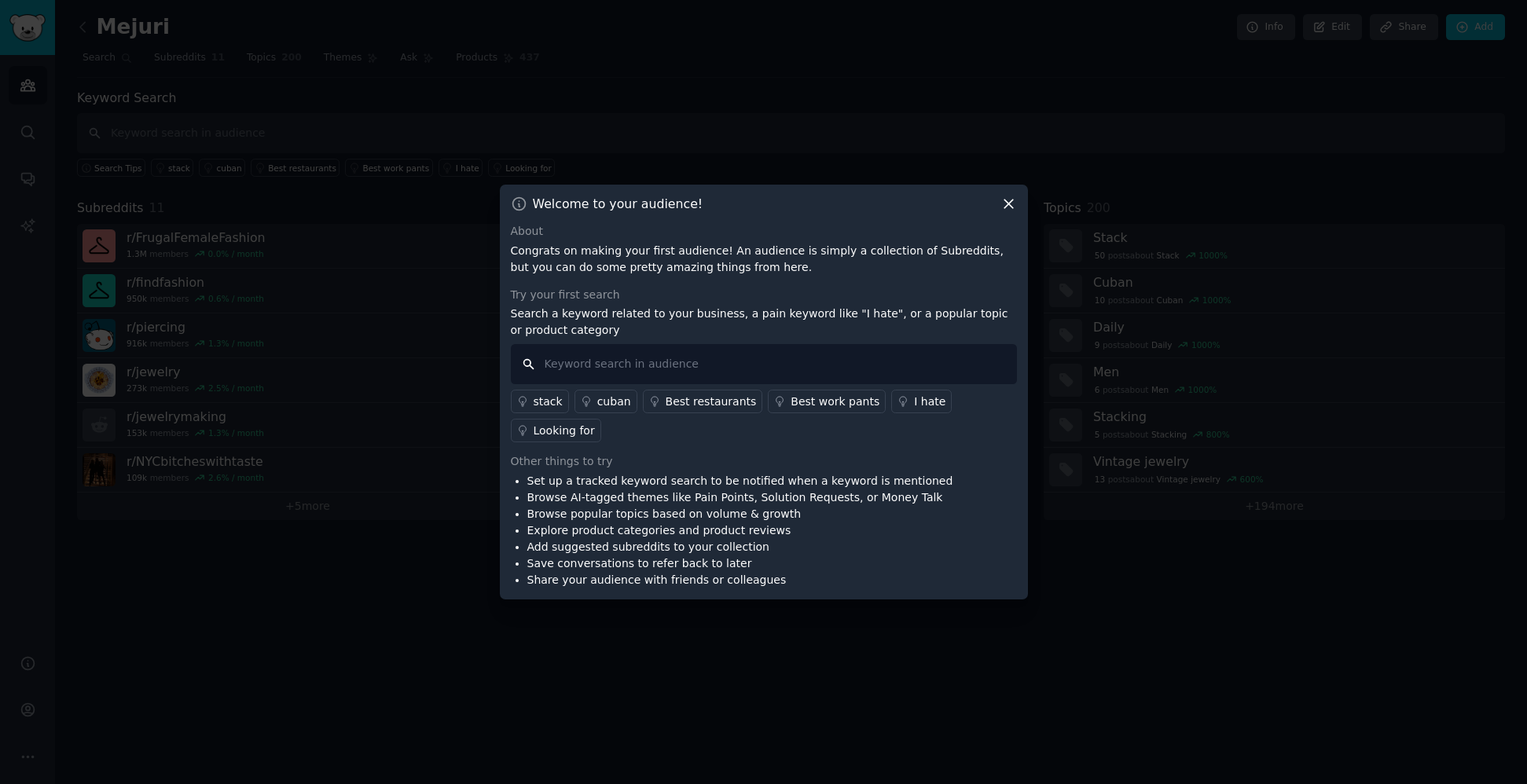
click at [619, 374] on input "text" at bounding box center [764, 364] width 506 height 40
click at [1004, 198] on icon at bounding box center [1008, 204] width 17 height 17
